Goal: Transaction & Acquisition: Purchase product/service

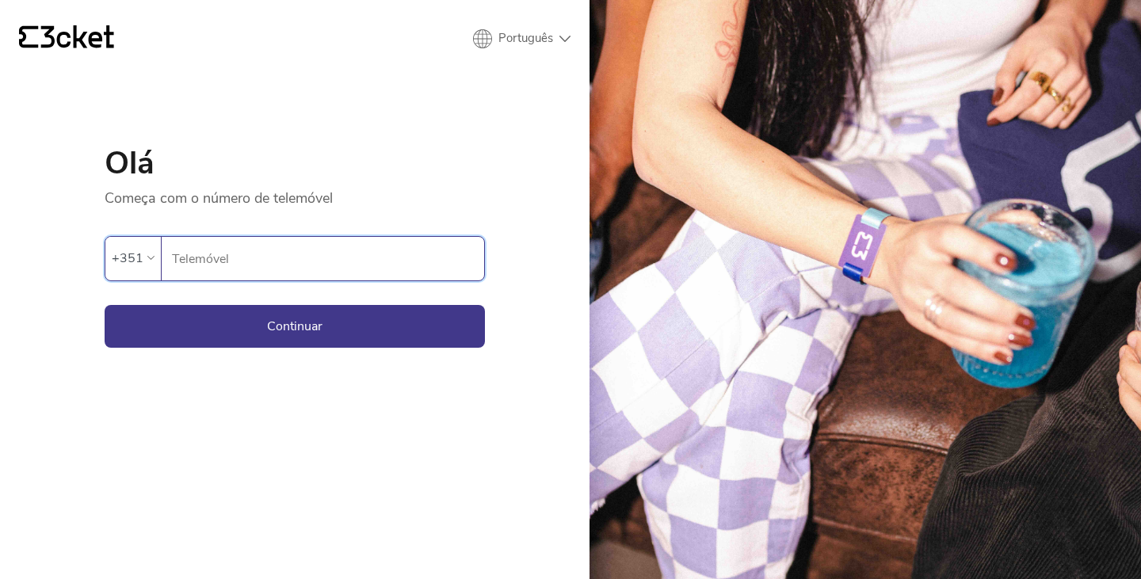
click at [325, 265] on input "Telemóvel" at bounding box center [327, 259] width 313 height 44
type input "910618341"
click at [286, 327] on button "Continuar" at bounding box center [295, 326] width 380 height 43
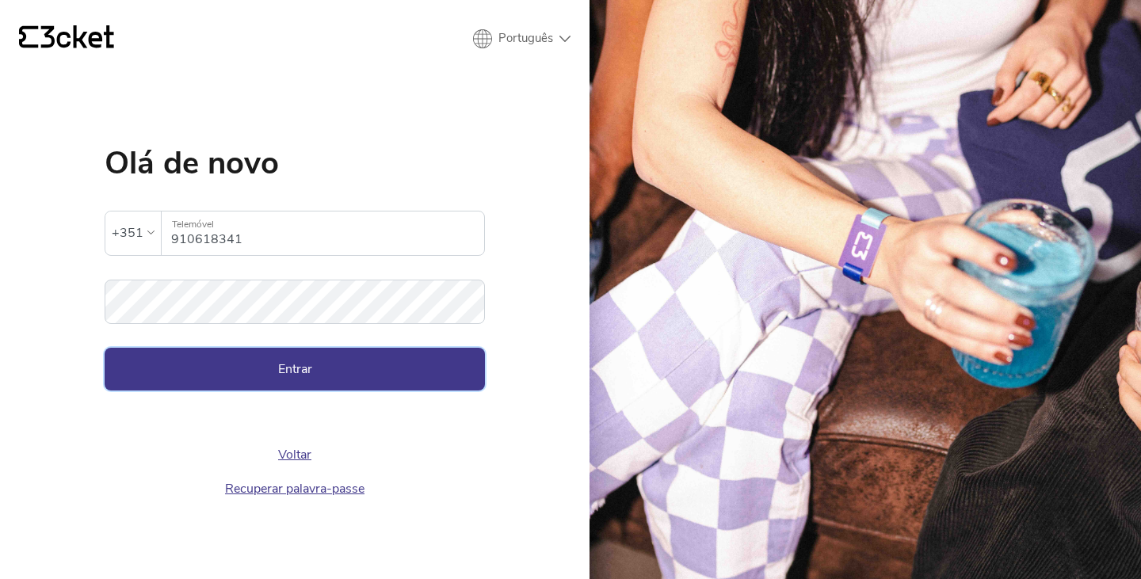
click at [261, 372] on button "Entrar" at bounding box center [295, 369] width 380 height 43
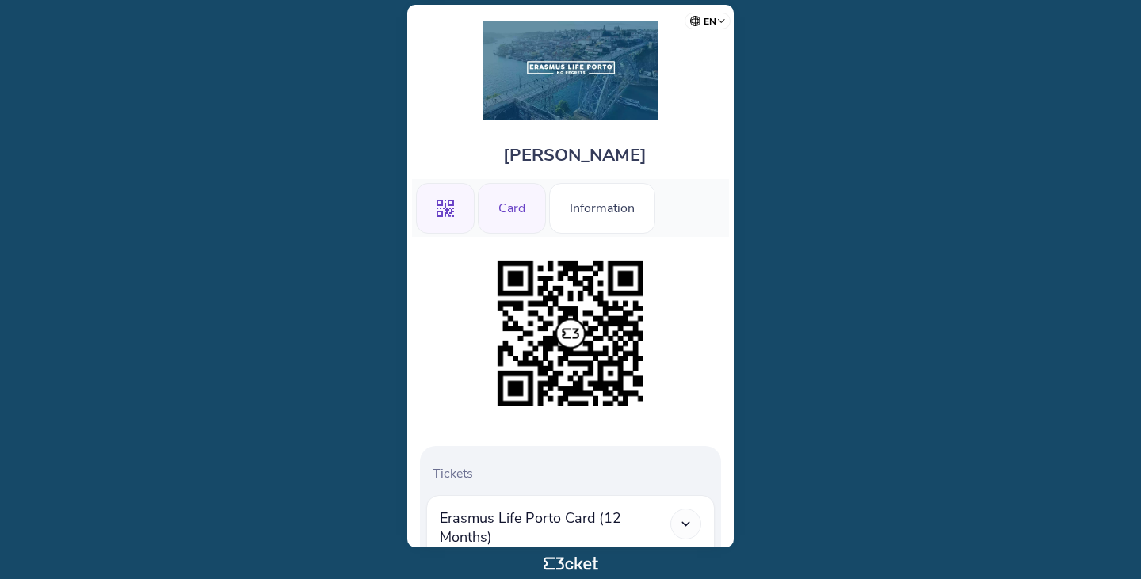
click at [515, 213] on div "Card" at bounding box center [512, 208] width 68 height 51
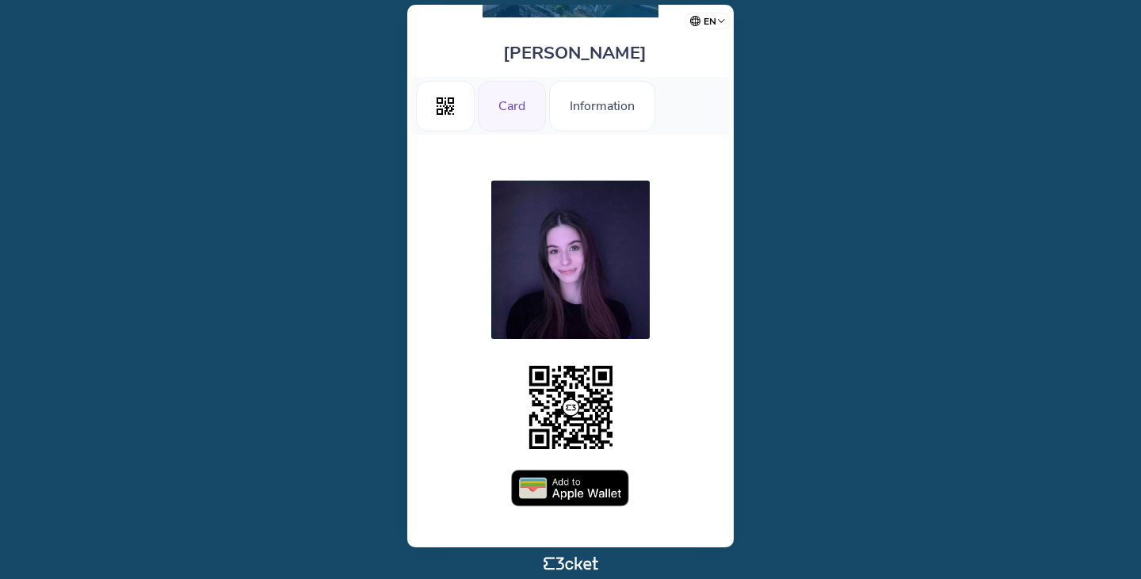
scroll to position [102, 0]
click at [557, 501] on img at bounding box center [570, 489] width 119 height 38
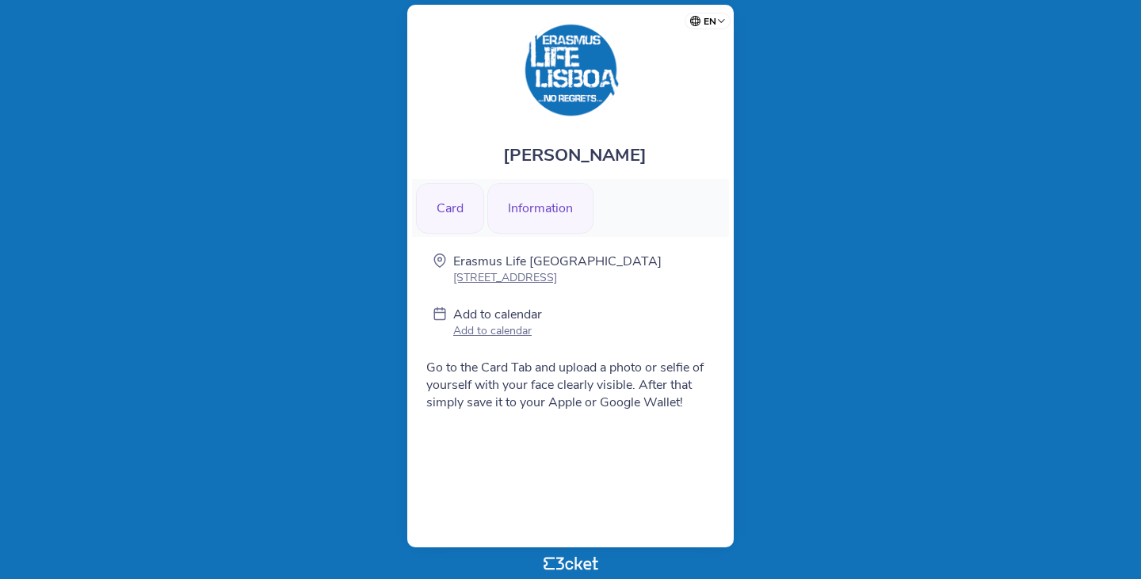
click at [466, 209] on div "Card" at bounding box center [450, 208] width 68 height 51
click at [342, 195] on body "en Português (Portugal) English Español Catalan Français Maria Tovar Card Infor…" at bounding box center [570, 289] width 1128 height 567
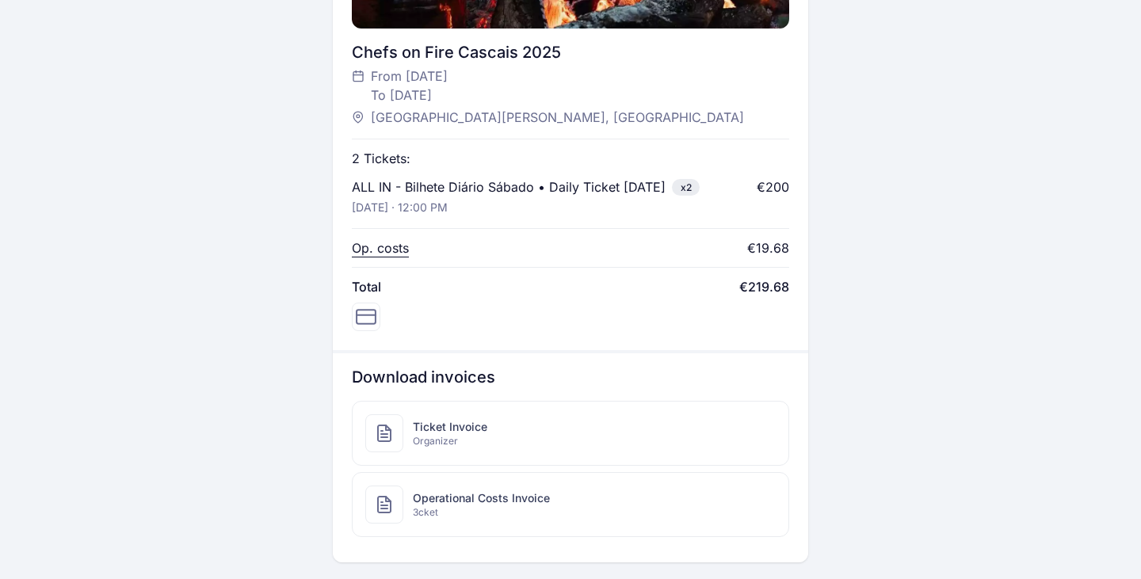
scroll to position [637, 0]
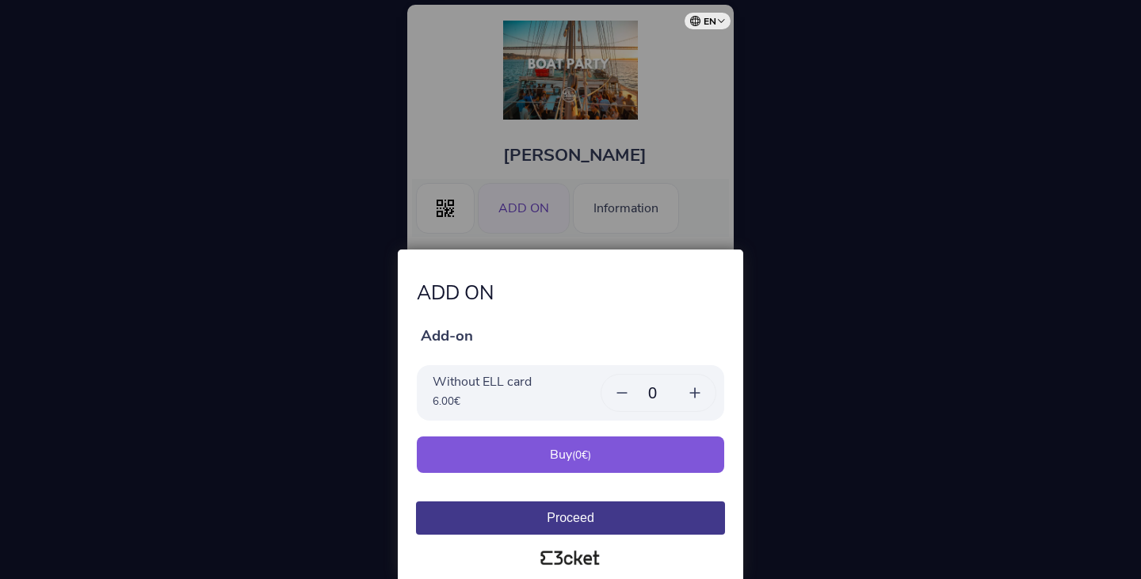
click at [668, 387] on input "0" at bounding box center [659, 393] width 32 height 18
click at [666, 391] on input "0" at bounding box center [659, 393] width 32 height 18
click at [693, 395] on icon at bounding box center [695, 393] width 16 height 16
click at [666, 458] on div "Buy ( 6.00 €)" at bounding box center [570, 455] width 307 height 36
click at [622, 393] on icon at bounding box center [622, 393] width 10 height 0
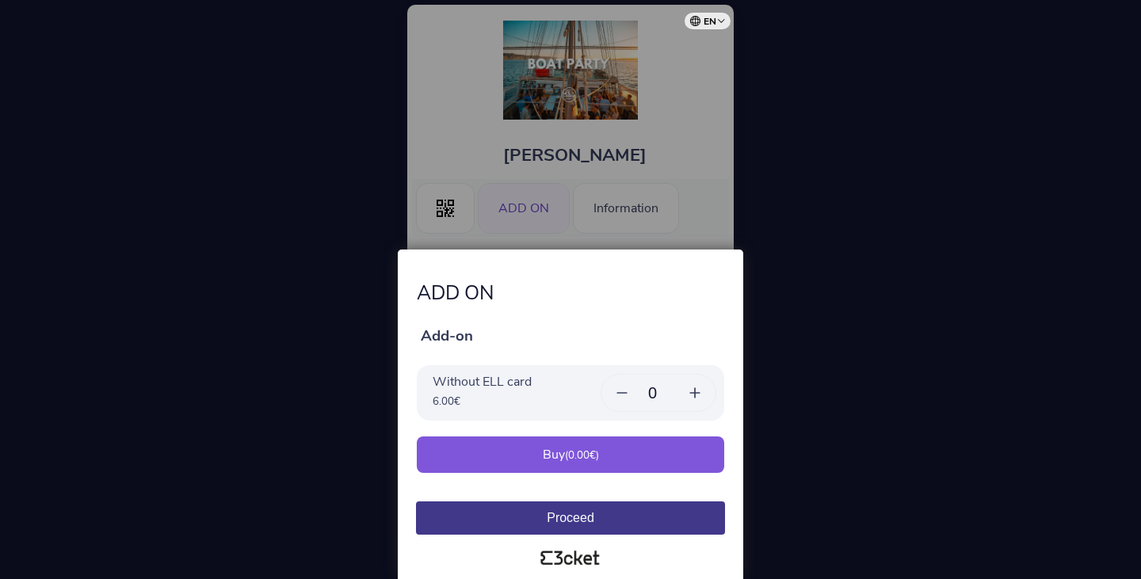
click at [665, 391] on input "0" at bounding box center [659, 393] width 32 height 18
click at [687, 394] on icon at bounding box center [695, 393] width 16 height 16
type input "1"
click at [650, 461] on div "Buy ( 6.00 €)" at bounding box center [570, 455] width 307 height 36
click at [636, 452] on div "Buy ( 6.00 €)" at bounding box center [570, 455] width 307 height 36
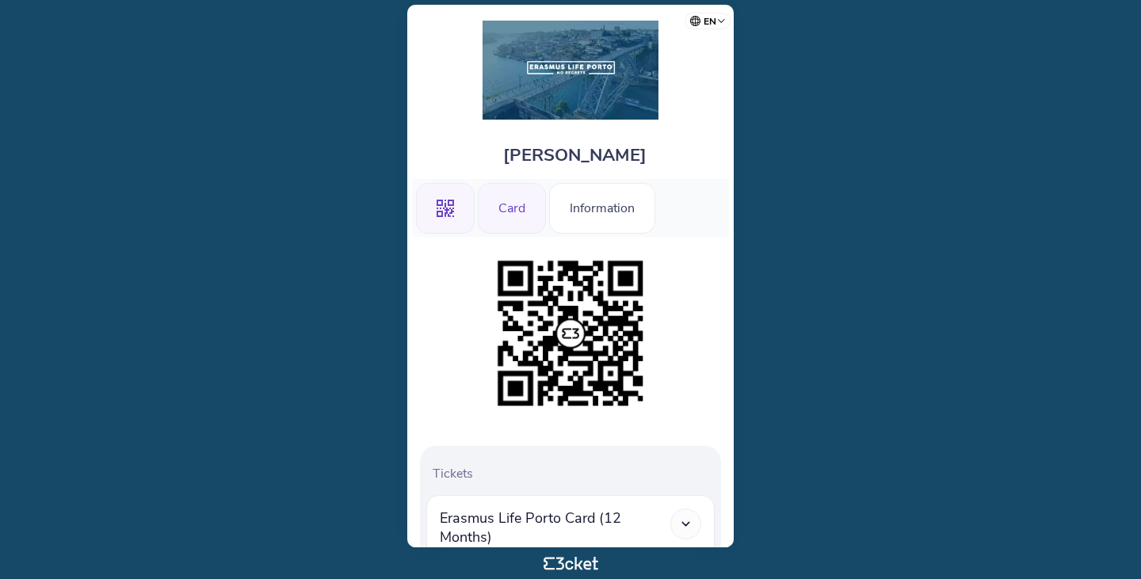
click at [507, 212] on div "Card" at bounding box center [512, 208] width 68 height 51
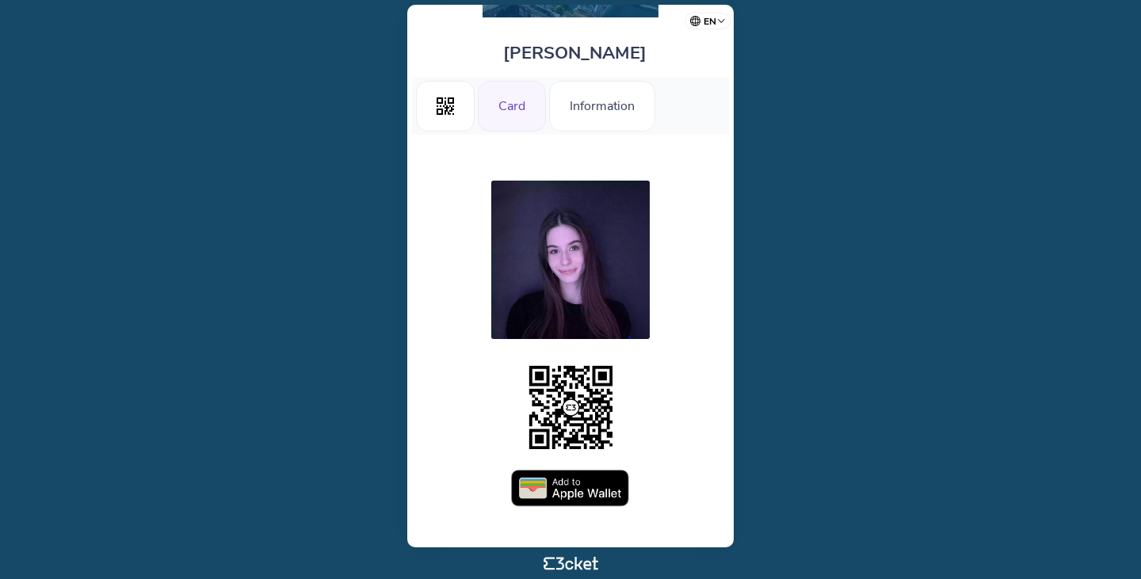
scroll to position [102, 0]
click at [565, 497] on img at bounding box center [570, 489] width 119 height 38
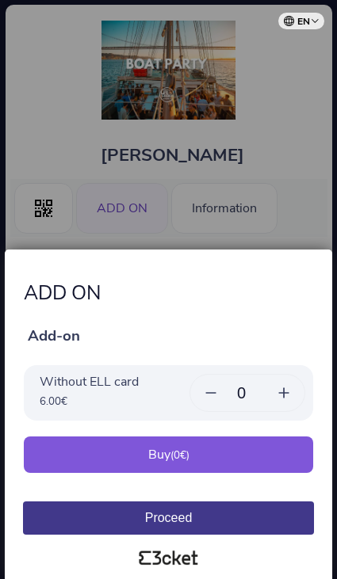
click at [256, 392] on input "0" at bounding box center [247, 393] width 32 height 18
click at [256, 390] on input "0" at bounding box center [247, 393] width 32 height 18
click at [286, 393] on icon at bounding box center [284, 393] width 10 height 0
type input "1"
click at [248, 460] on div "Buy ( 6.00 €)" at bounding box center [168, 455] width 289 height 36
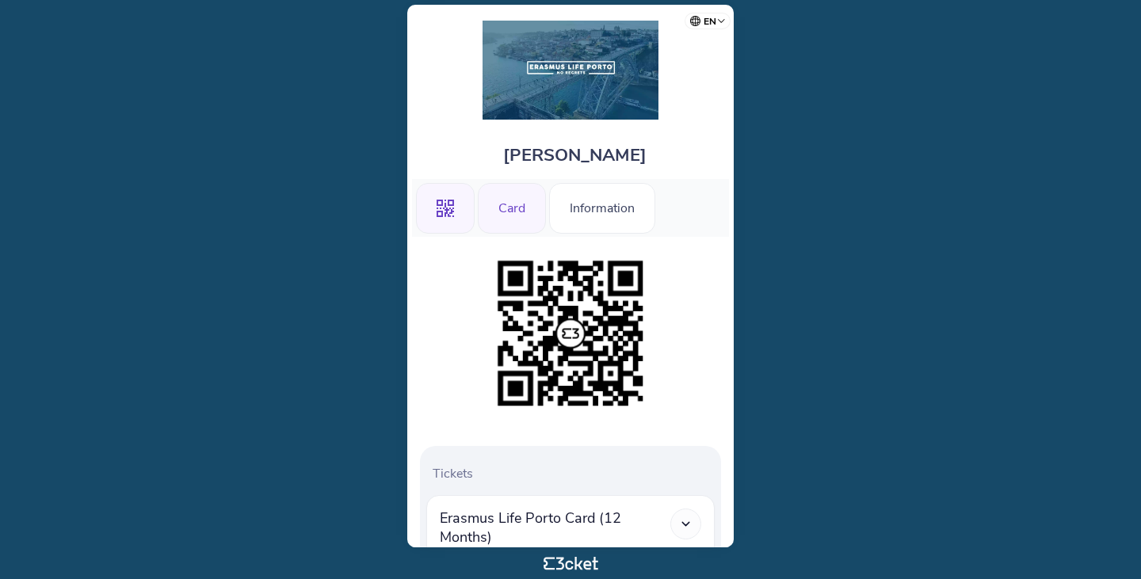
click at [521, 200] on div "Card" at bounding box center [512, 208] width 68 height 51
